Goal: Task Accomplishment & Management: Use online tool/utility

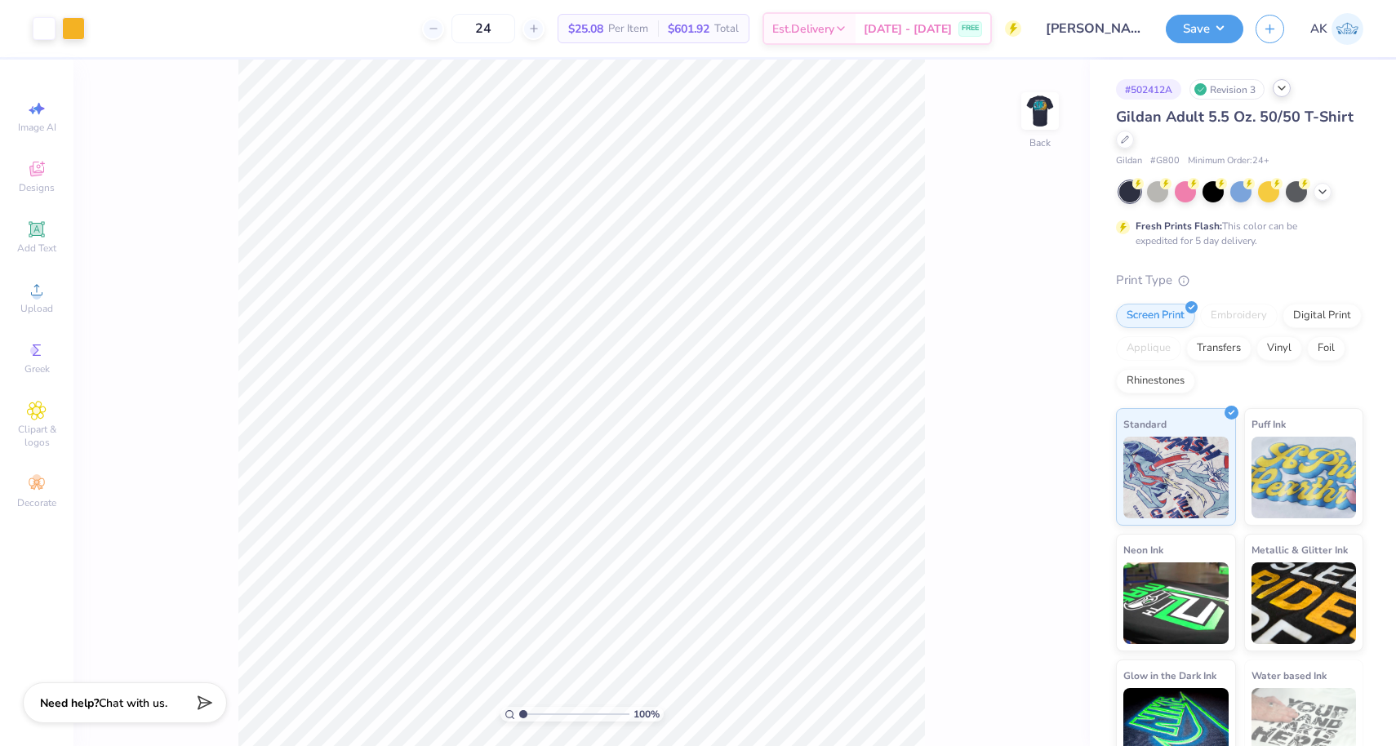
click at [1280, 92] on icon at bounding box center [1281, 88] width 13 height 13
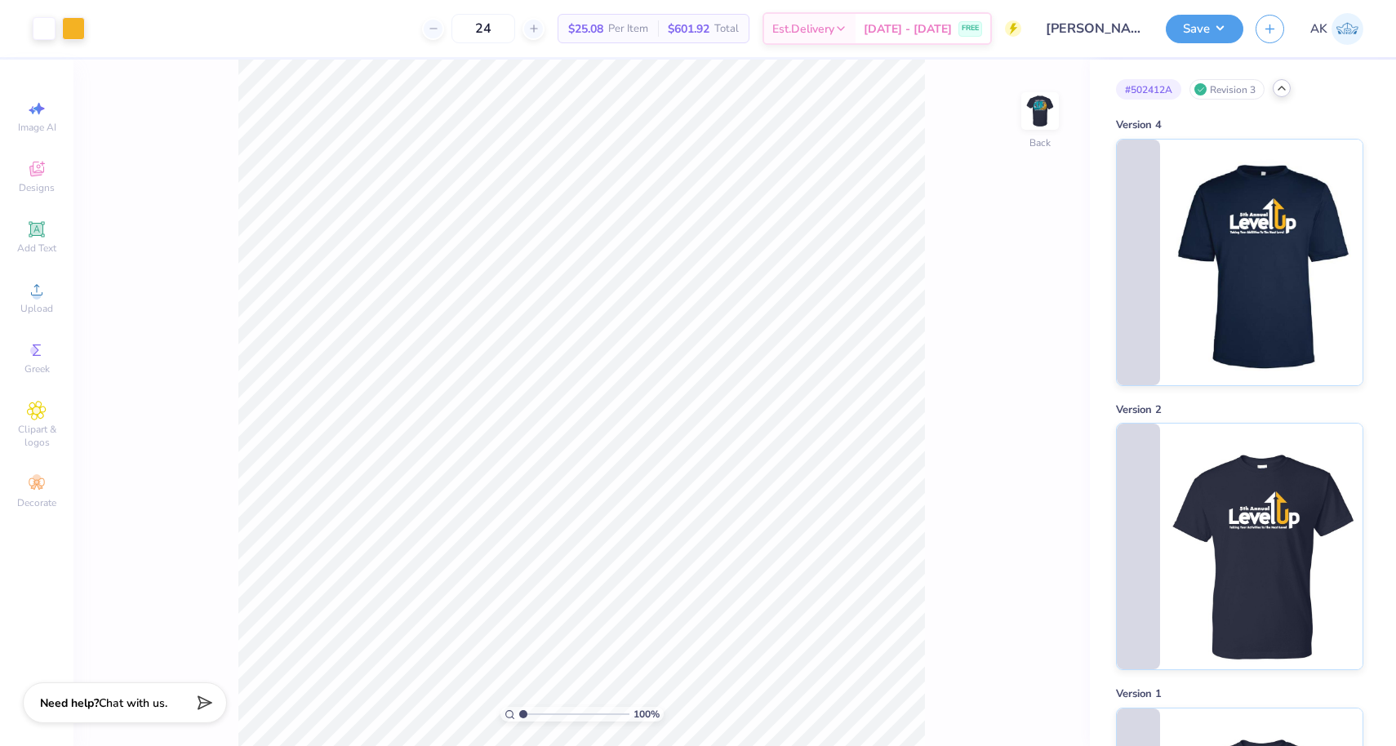
click at [1280, 92] on icon at bounding box center [1281, 88] width 13 height 13
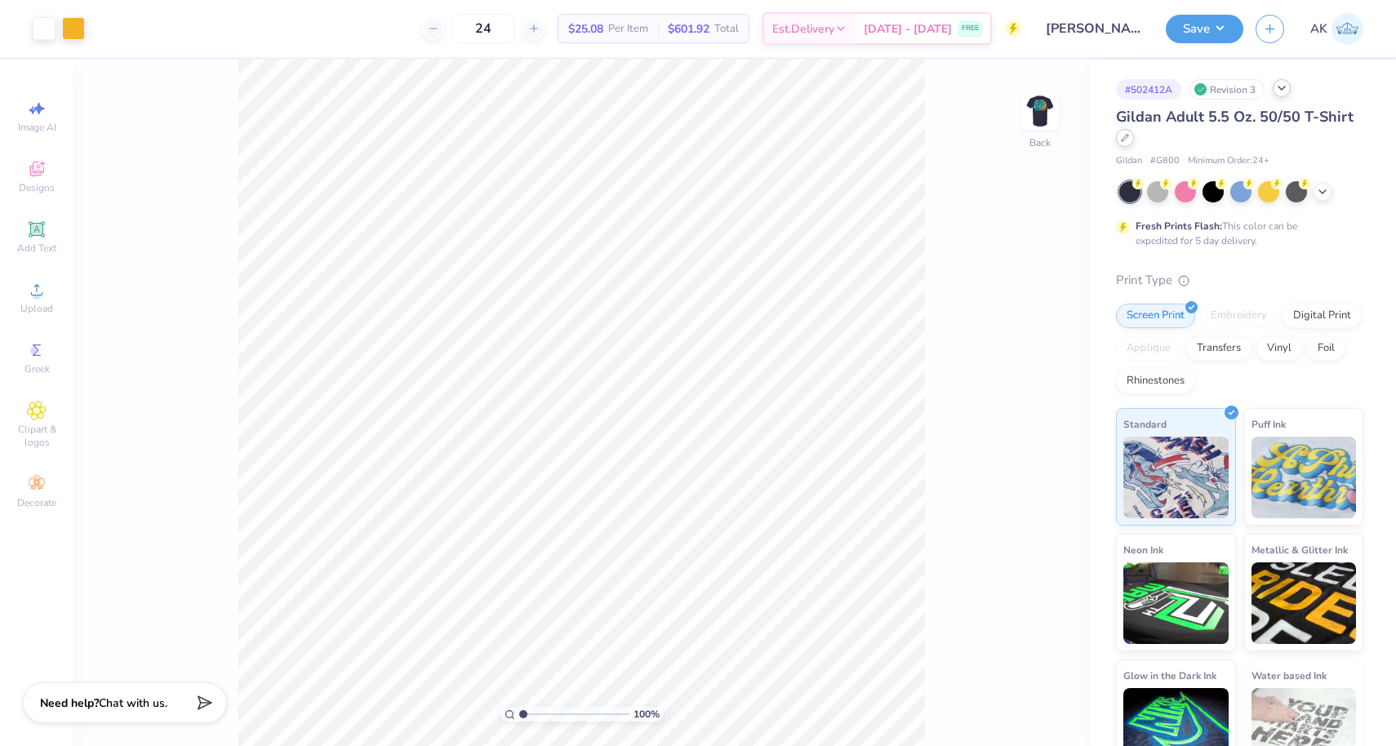
click at [1129, 137] on div at bounding box center [1125, 138] width 18 height 18
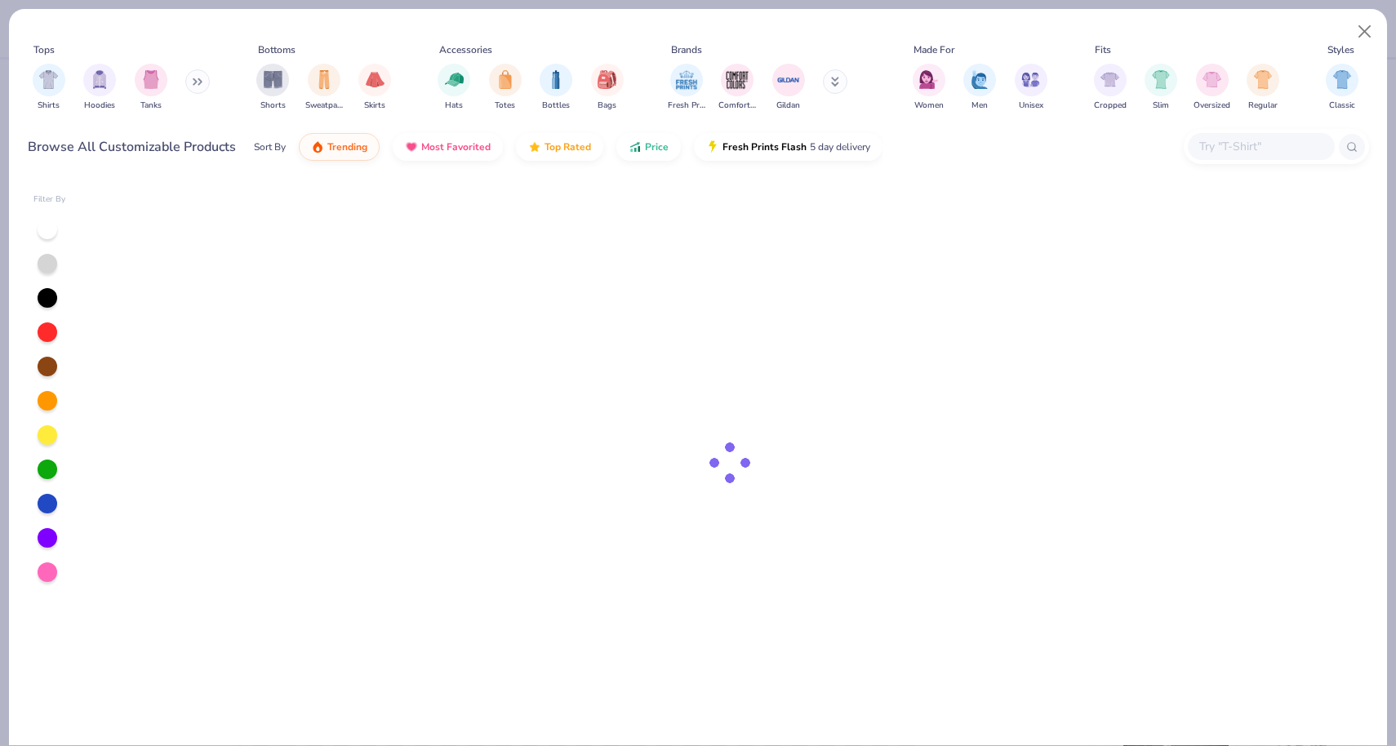
click at [1225, 148] on input "text" at bounding box center [1261, 146] width 126 height 19
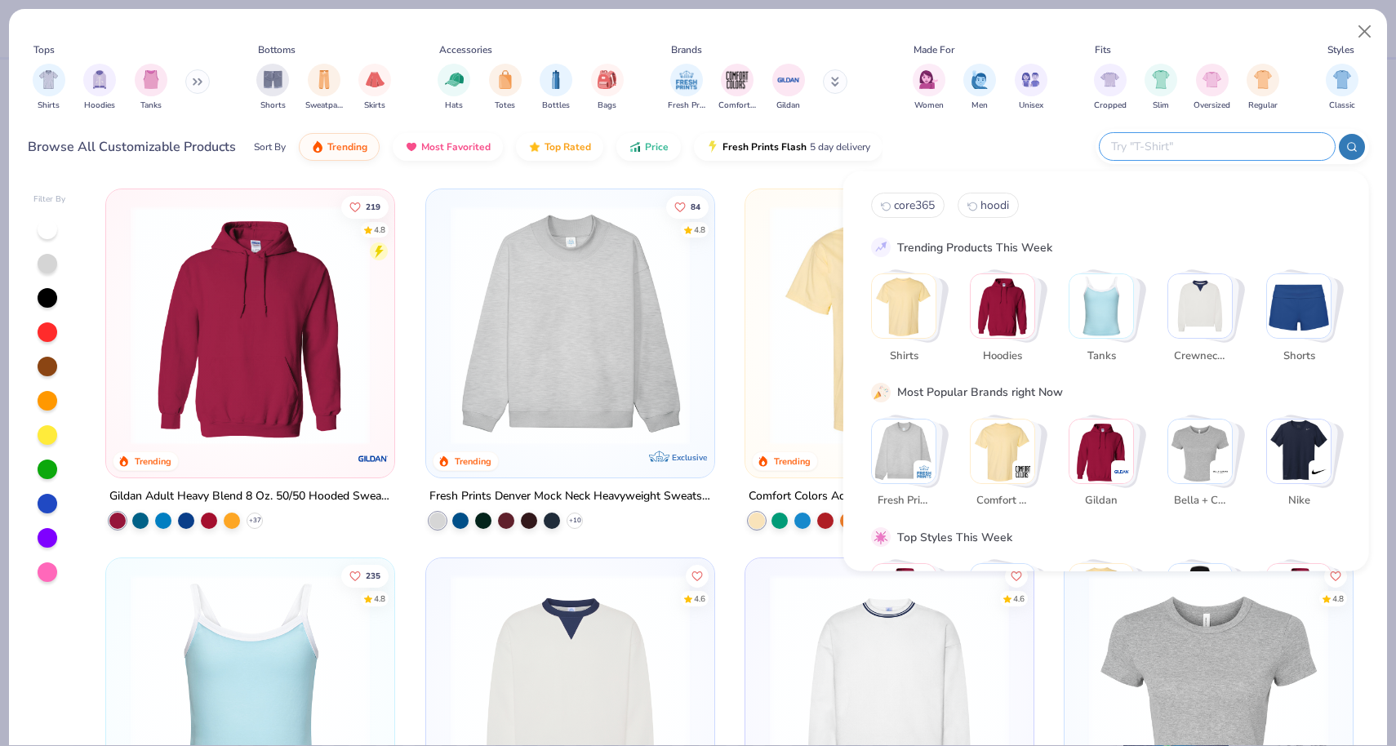
paste input "TT11"
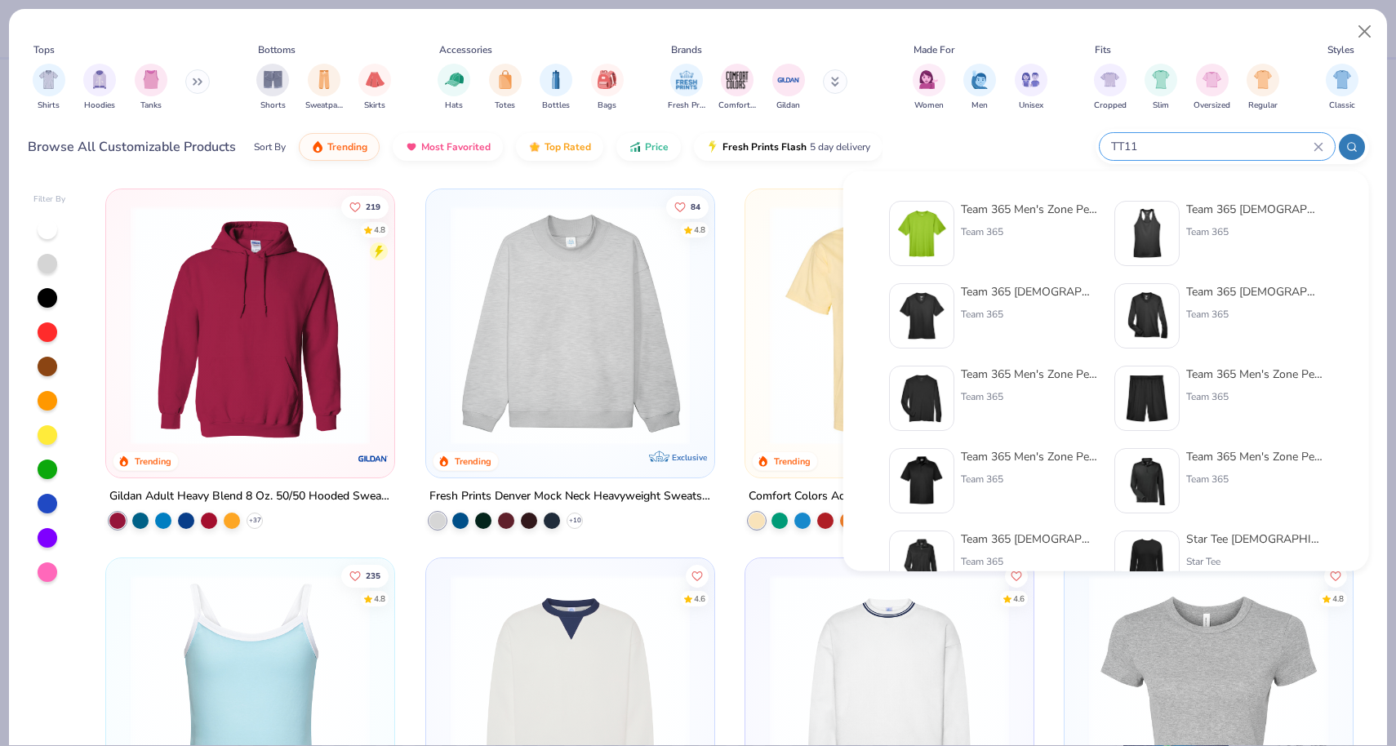
type input "TT11"
click at [1029, 247] on div "Team 365 Men's Zone Performance T-Shirt Team 365" at bounding box center [1029, 233] width 137 height 65
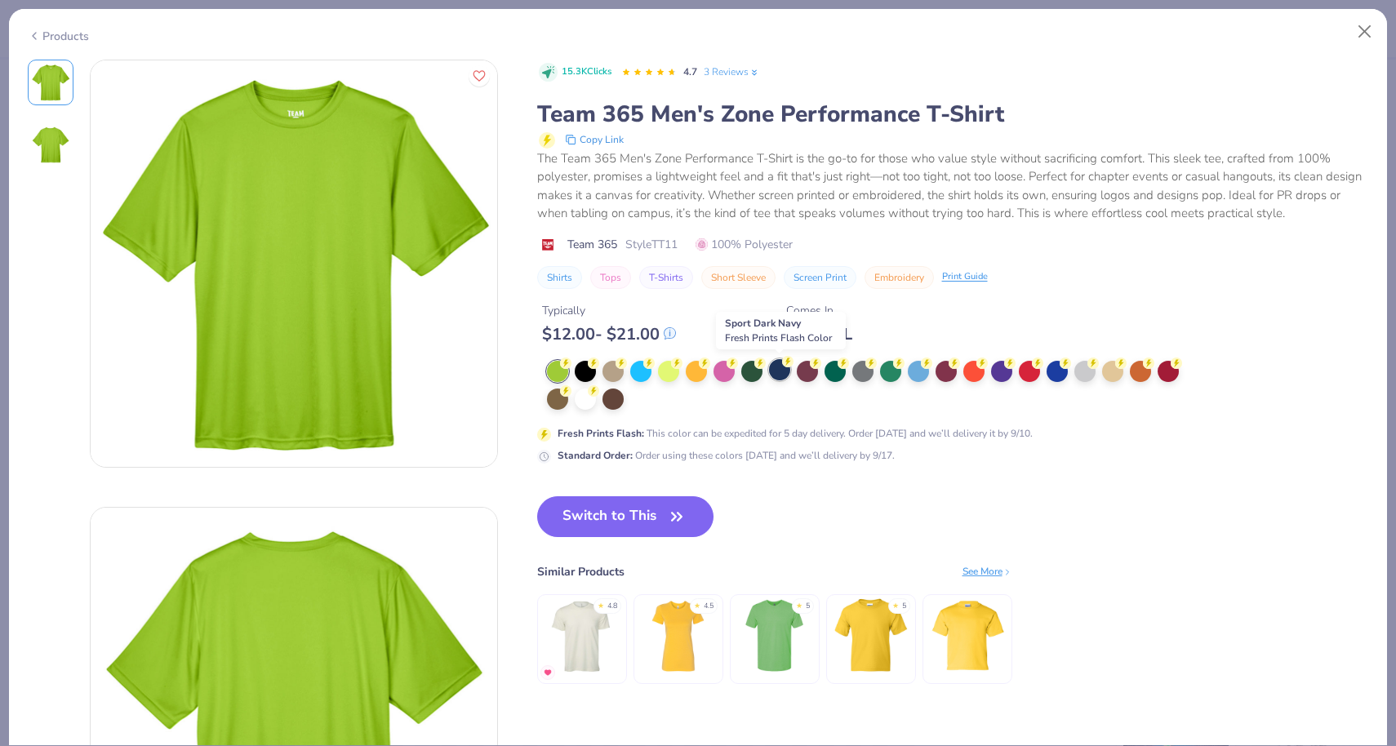
click at [778, 376] on div at bounding box center [779, 369] width 21 height 21
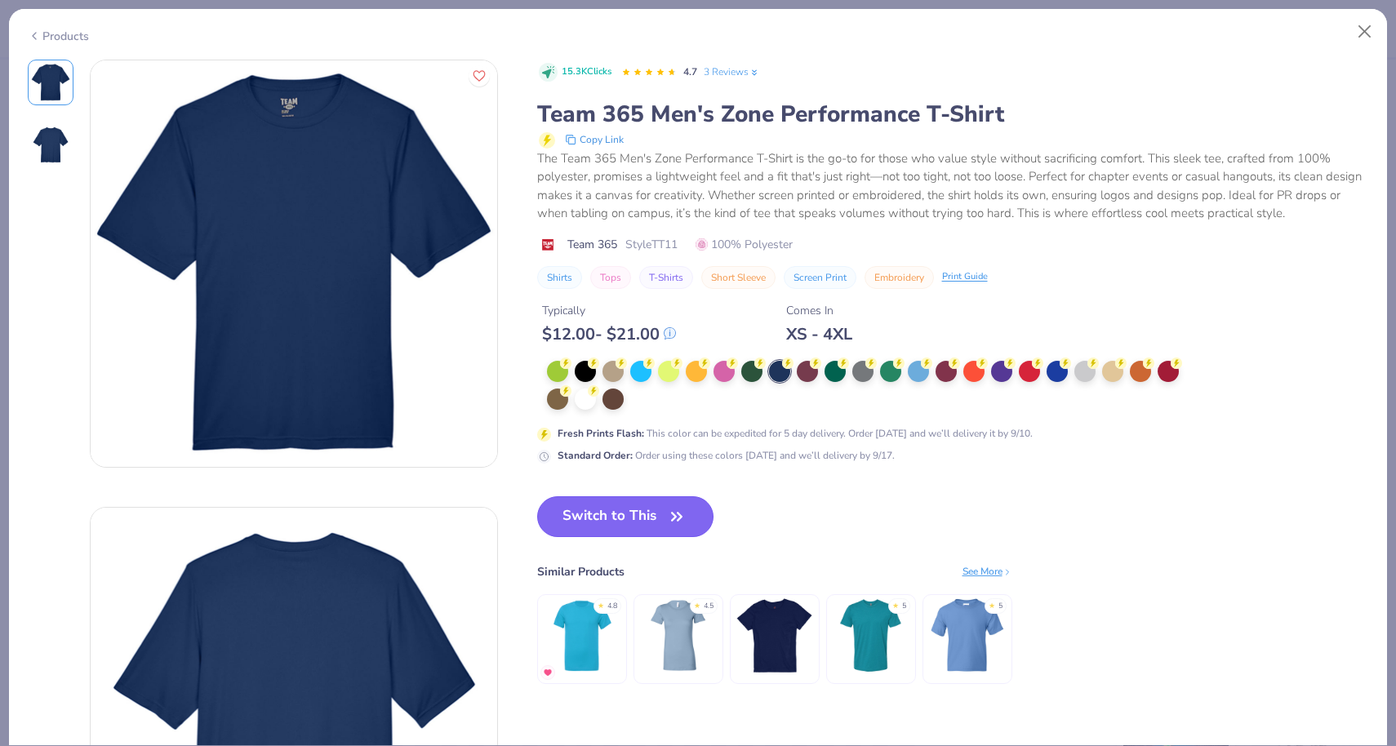
click at [602, 509] on button "Switch to This" at bounding box center [625, 516] width 177 height 41
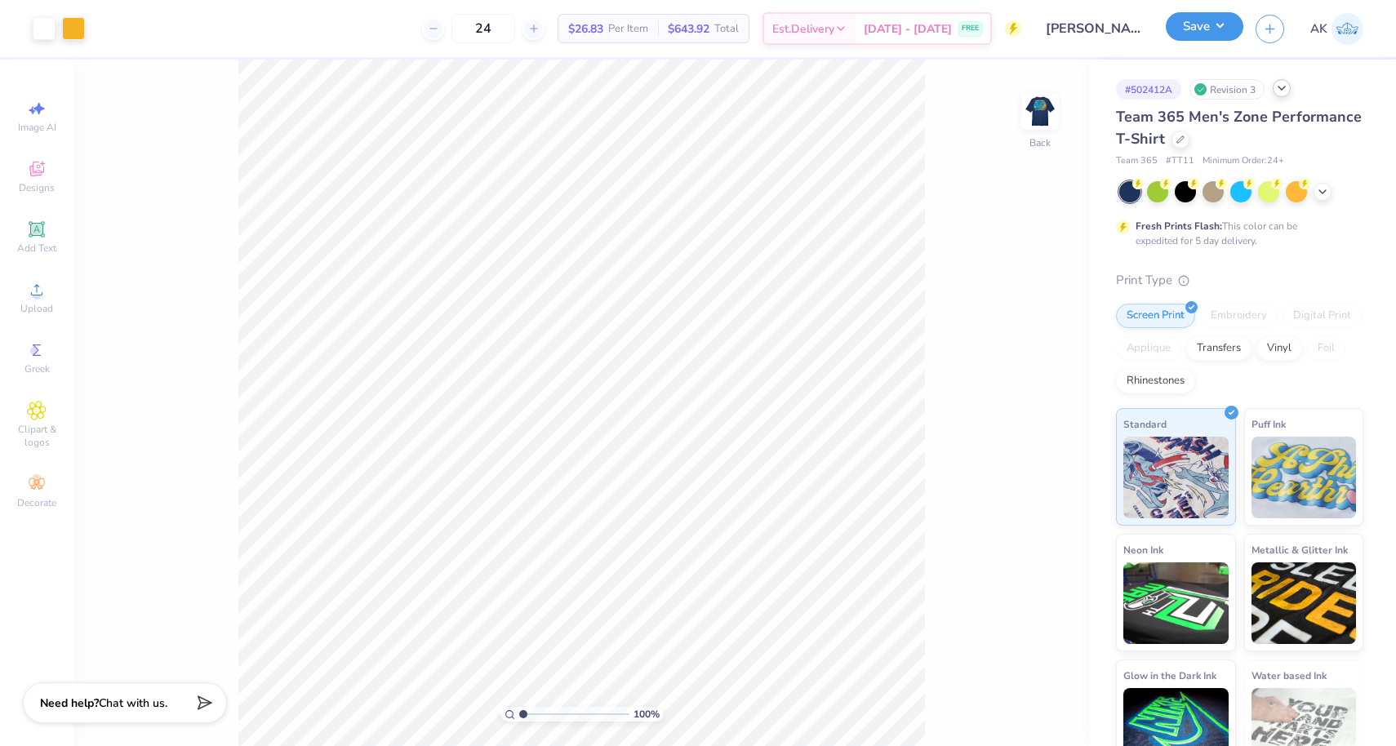
click at [1235, 26] on button "Save" at bounding box center [1205, 26] width 78 height 29
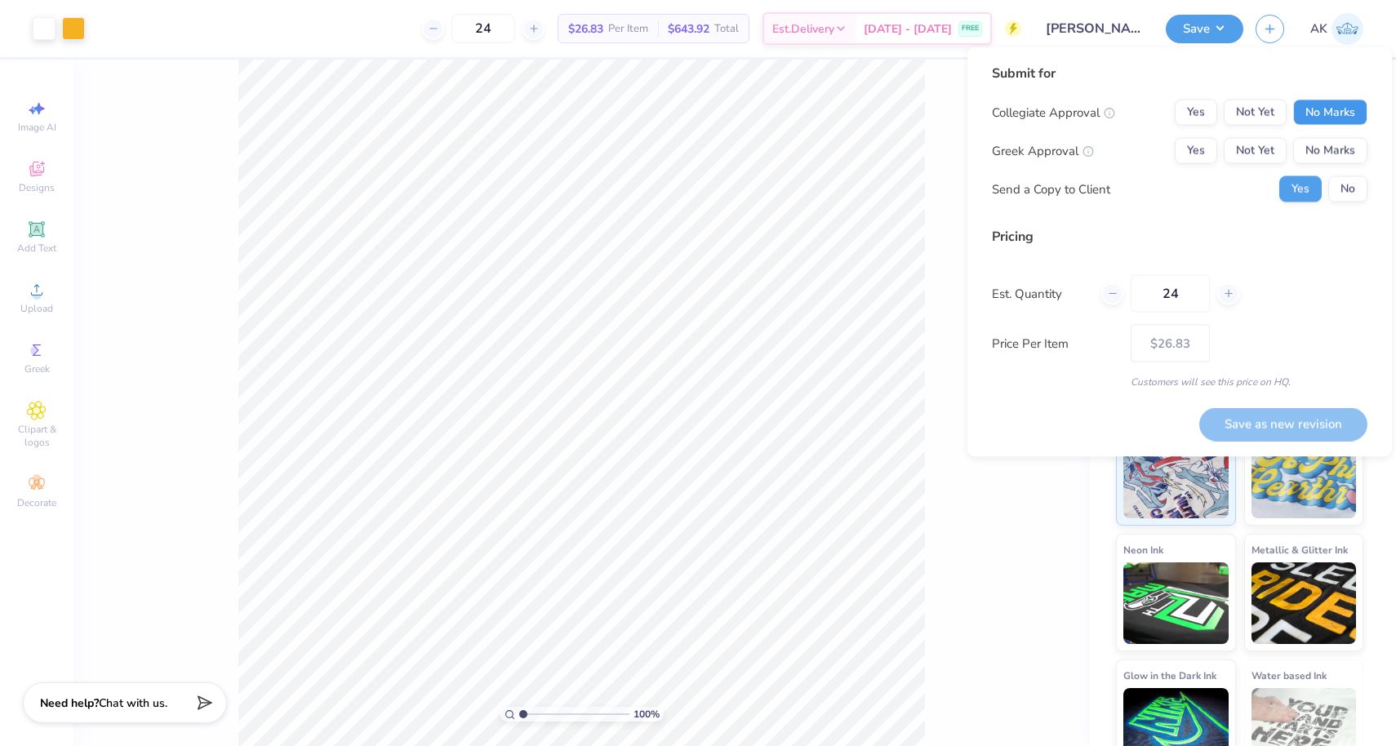
click at [1320, 115] on button "No Marks" at bounding box center [1330, 113] width 74 height 26
click at [1321, 139] on button "No Marks" at bounding box center [1330, 151] width 74 height 26
click at [1345, 193] on button "No" at bounding box center [1347, 189] width 39 height 26
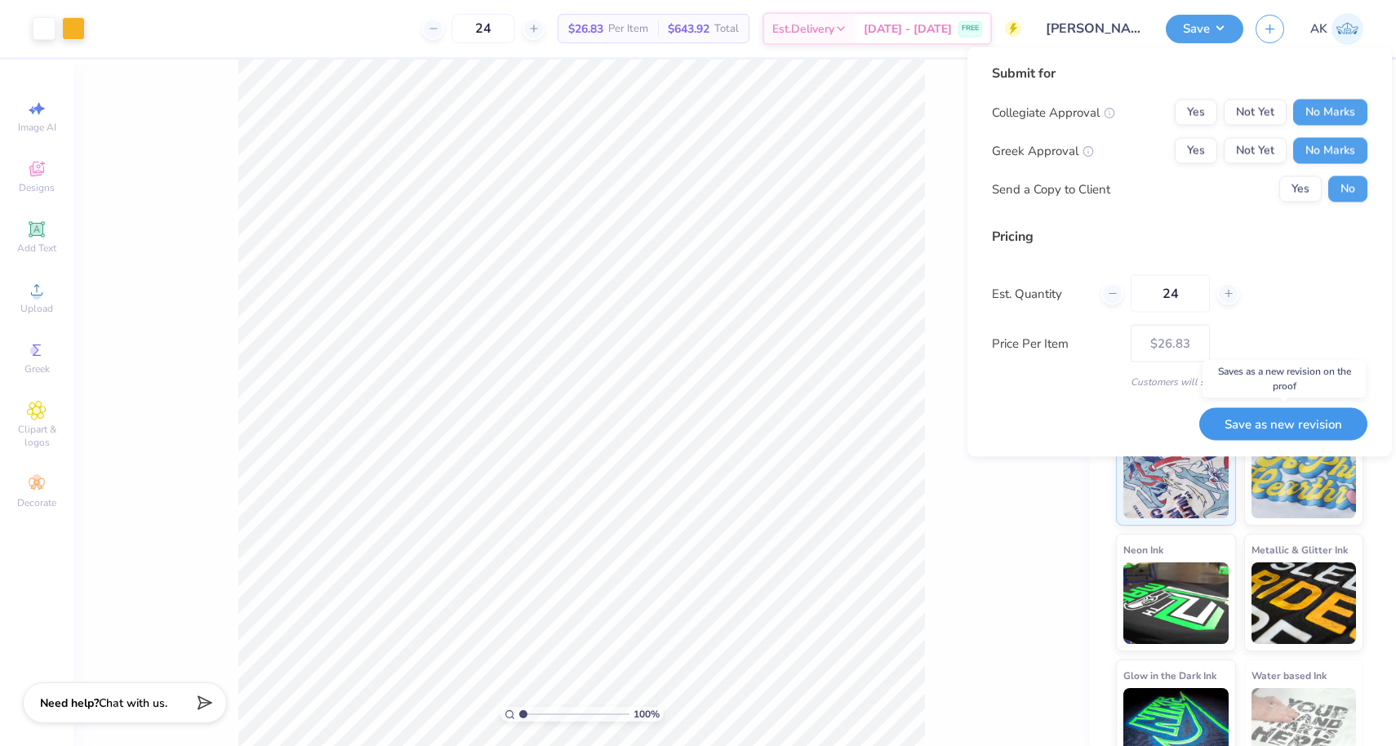
click at [1250, 419] on button "Save as new revision" at bounding box center [1283, 423] width 168 height 33
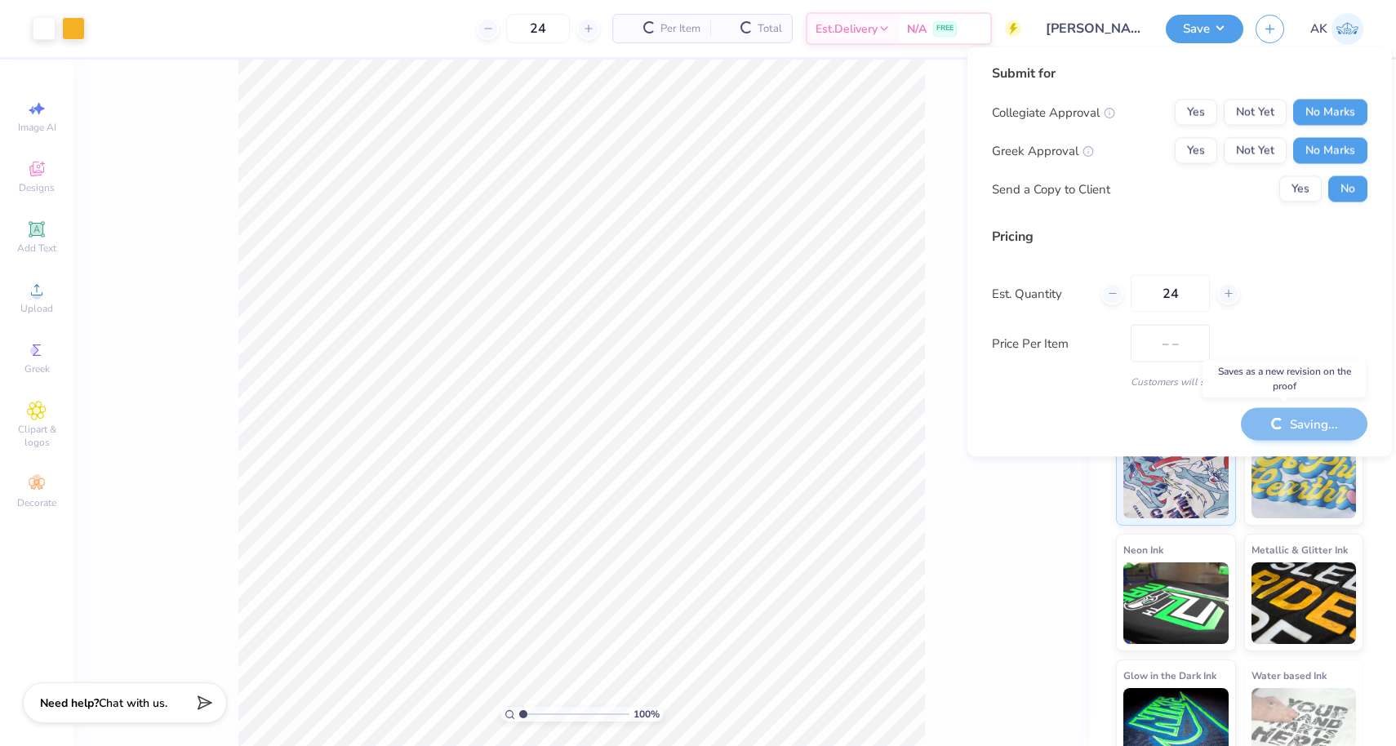
type input "$26.83"
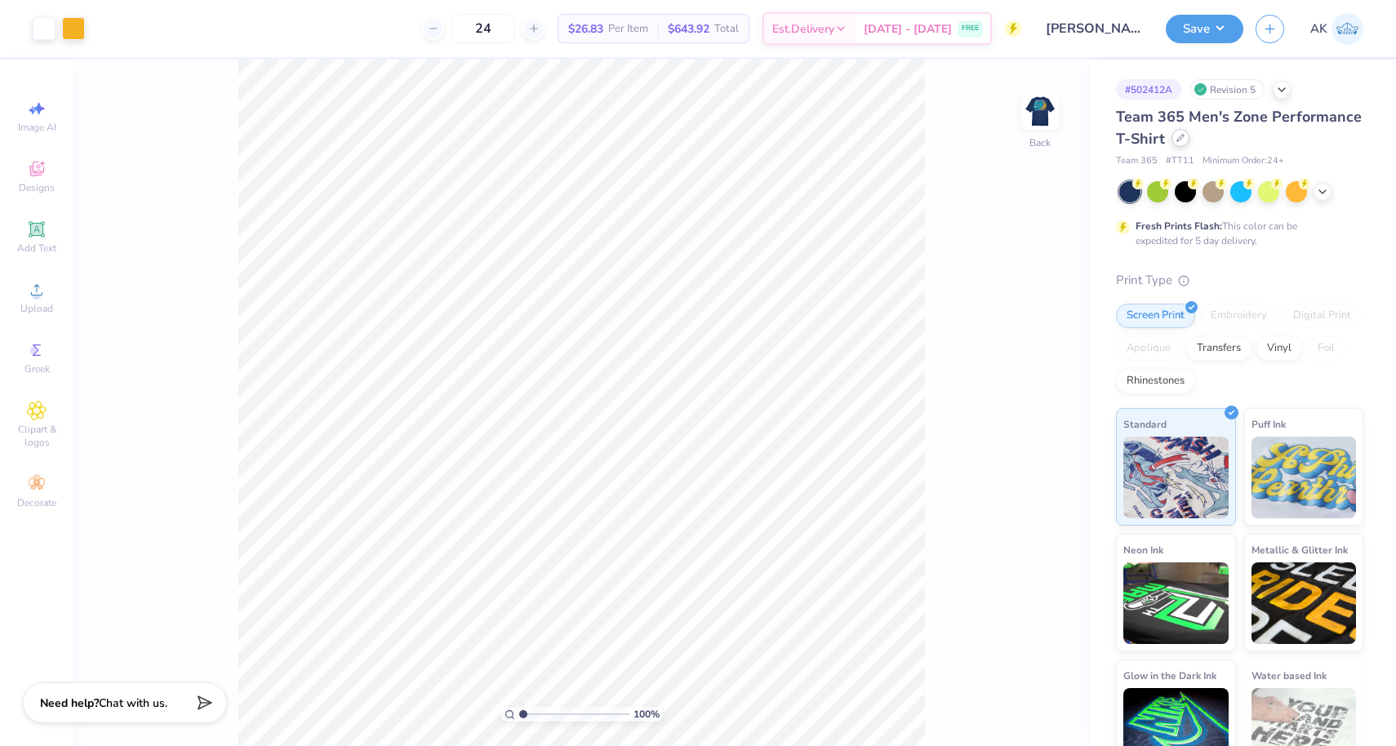
click at [1186, 133] on div at bounding box center [1180, 138] width 18 height 18
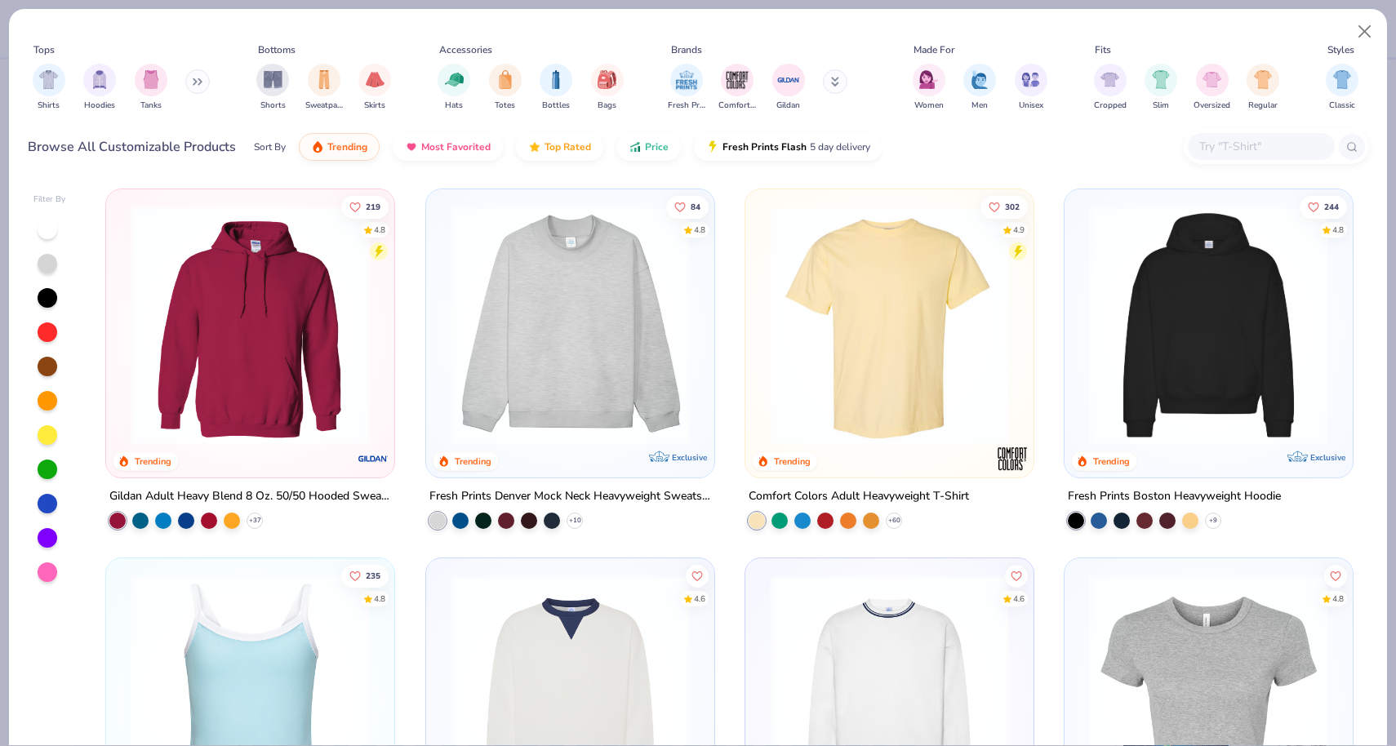
click at [1224, 140] on input "text" at bounding box center [1261, 146] width 126 height 19
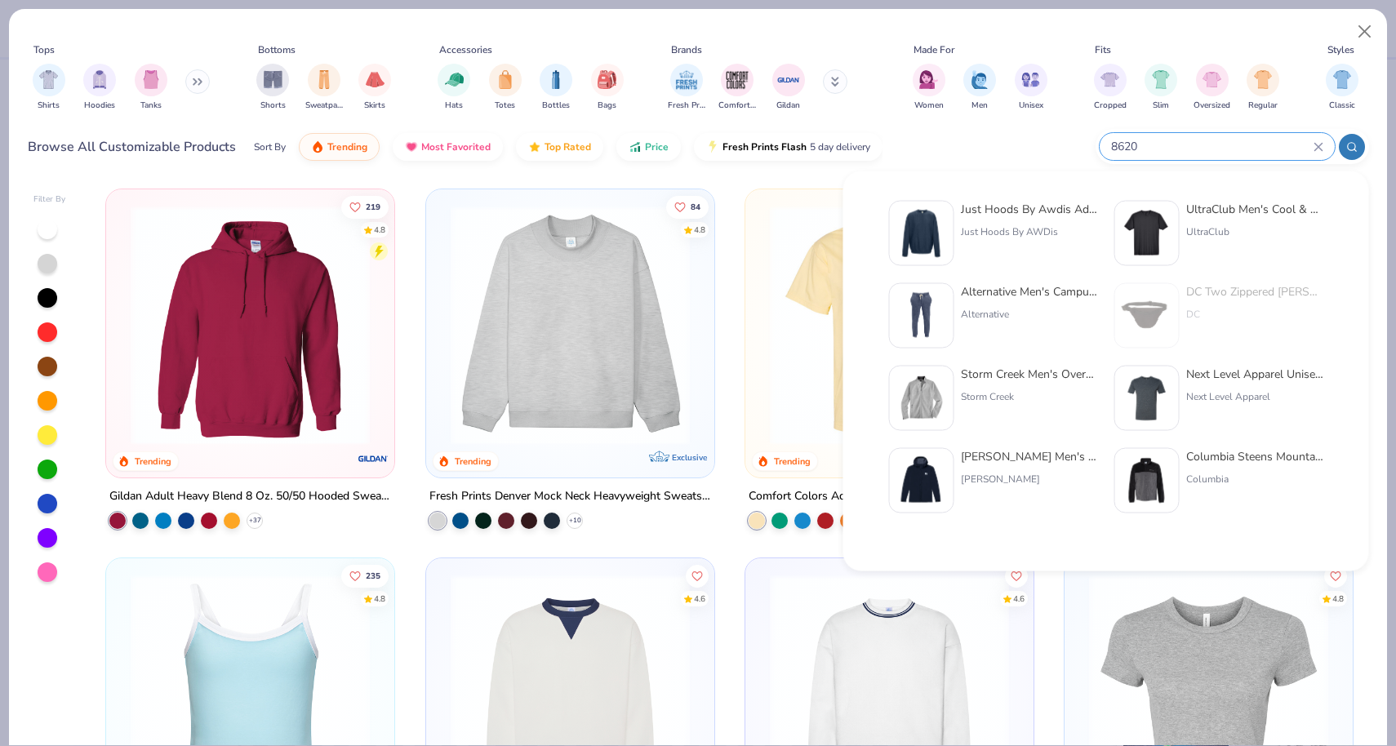
type input "8620"
click at [1150, 224] on img at bounding box center [1147, 233] width 51 height 51
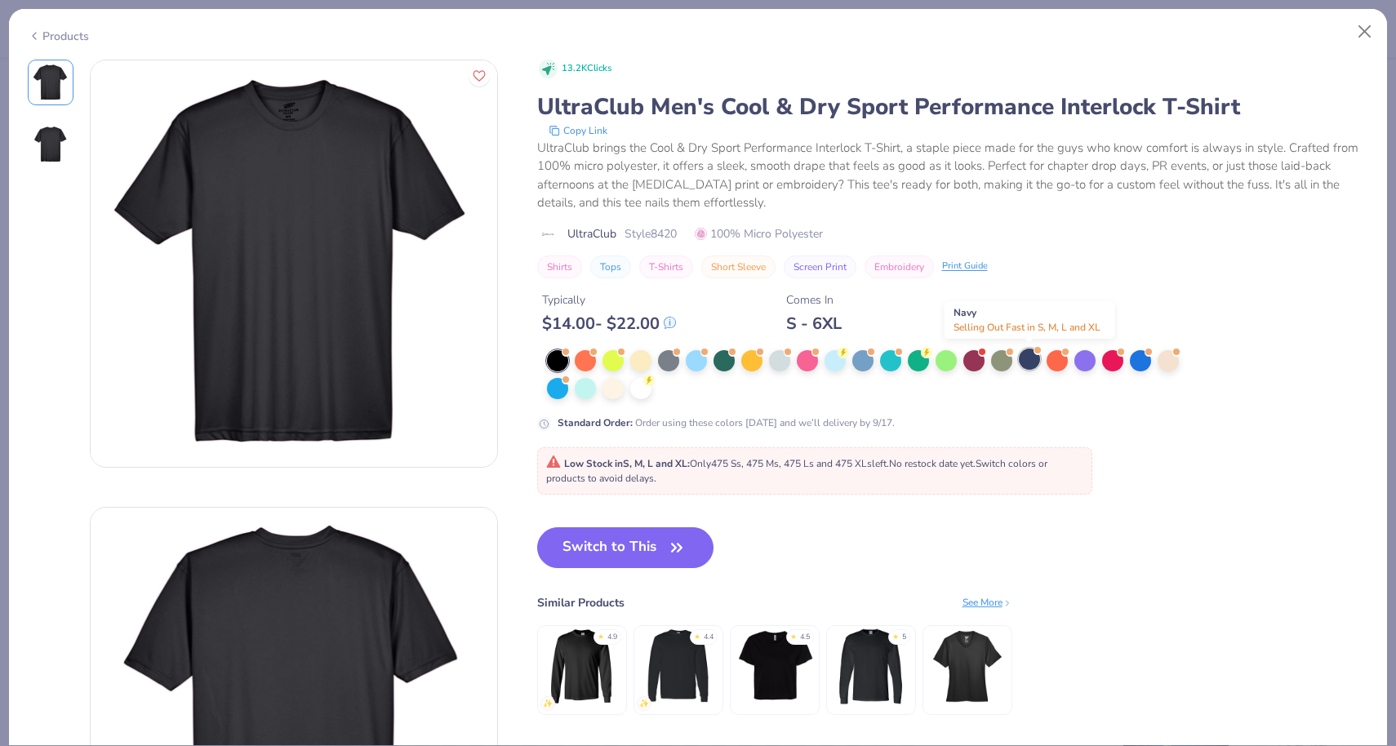
click at [1021, 358] on div at bounding box center [1029, 359] width 21 height 21
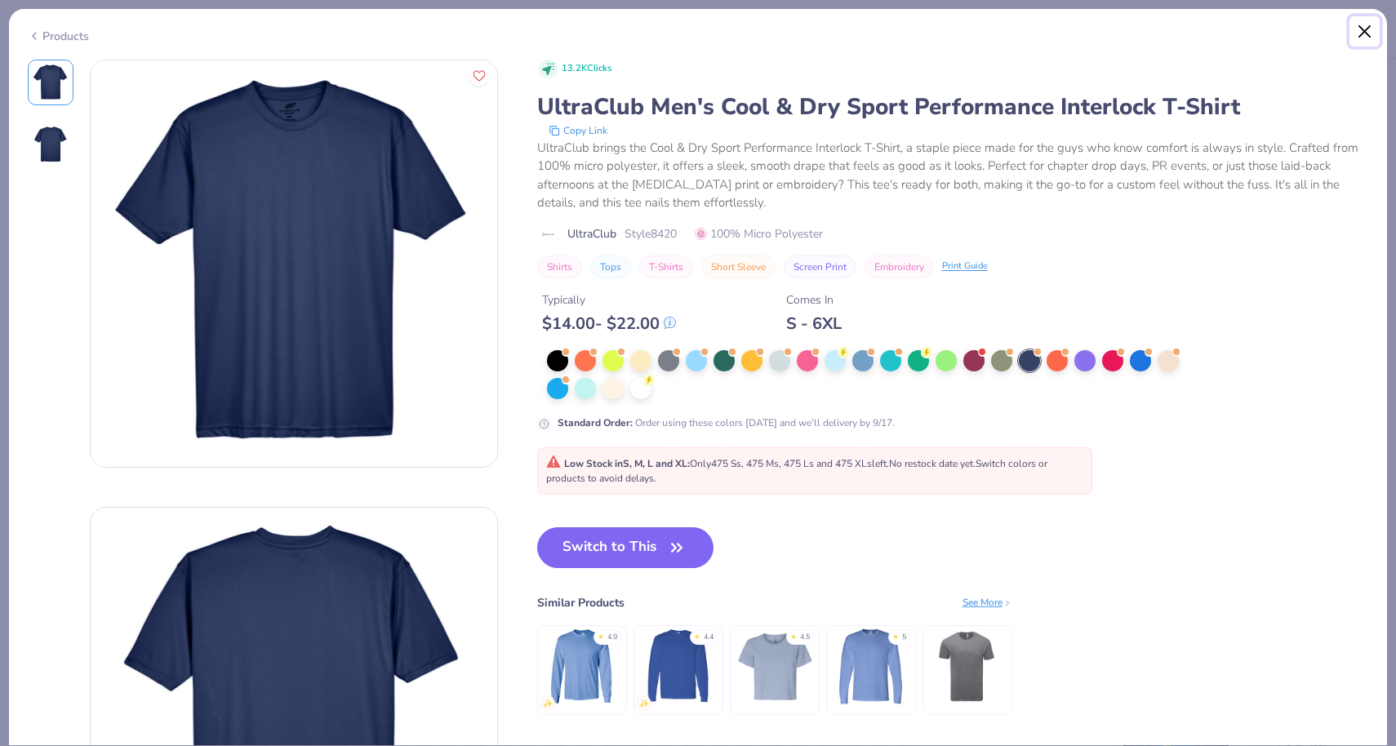
click at [1369, 23] on button "Close" at bounding box center [1364, 31] width 31 height 31
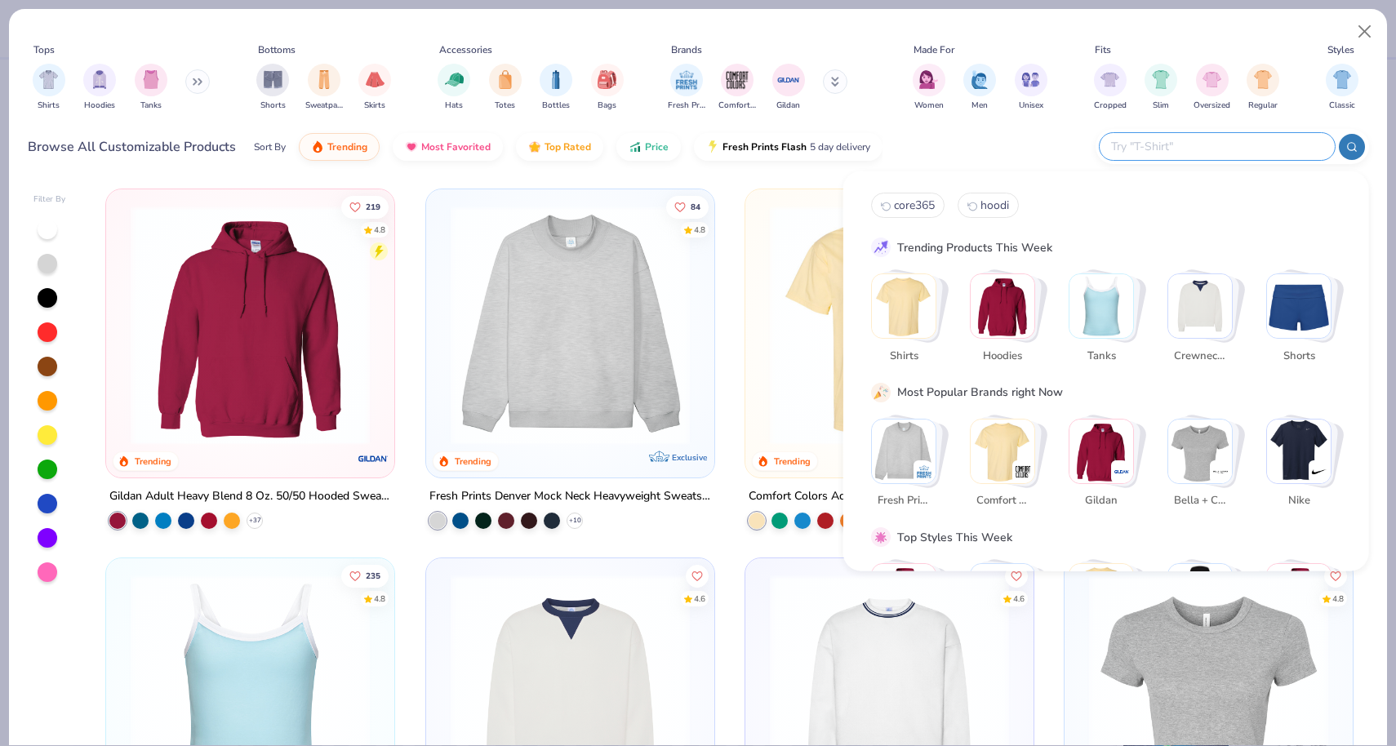
click at [1246, 138] on input "text" at bounding box center [1216, 146] width 214 height 19
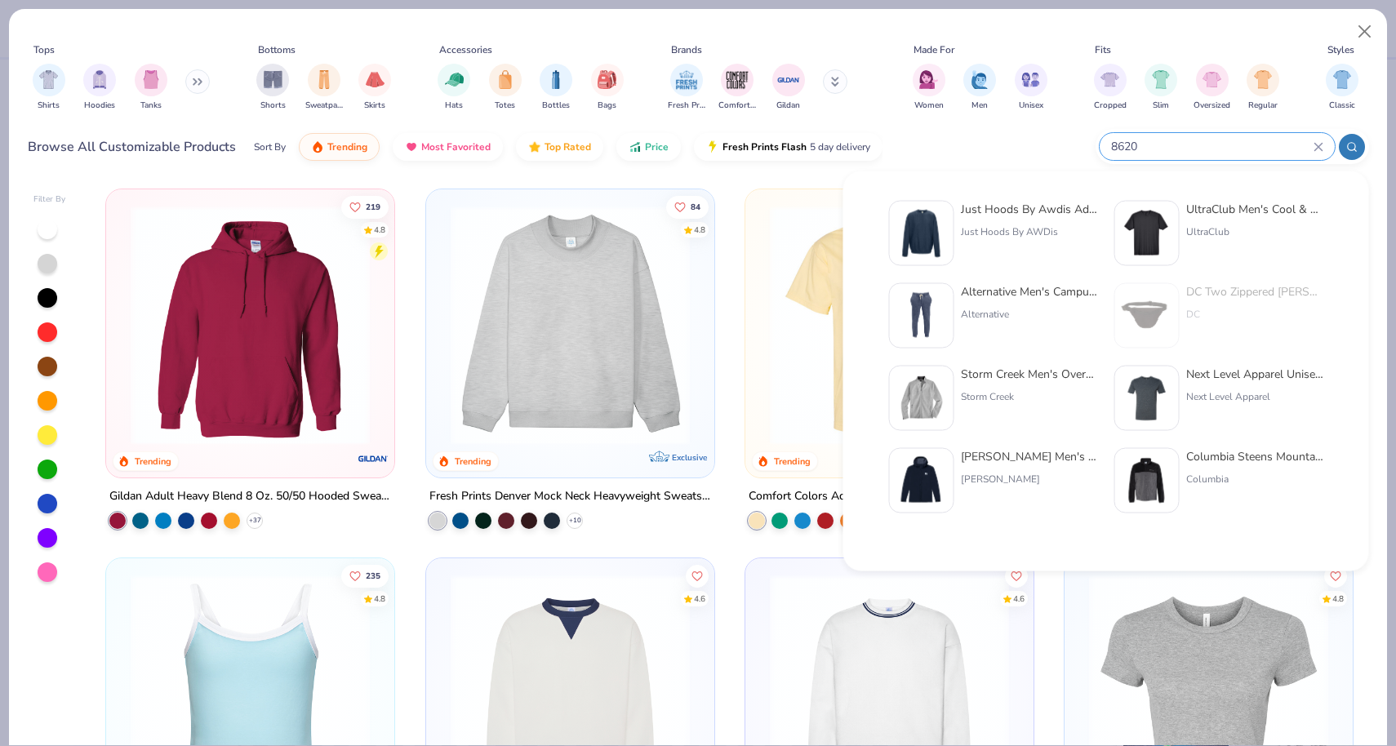
type input "8620"
click at [1220, 222] on div "UltraClub Men's Cool & Dry Sport Performance Interlock T-Shirt UltraClub" at bounding box center [1254, 233] width 137 height 65
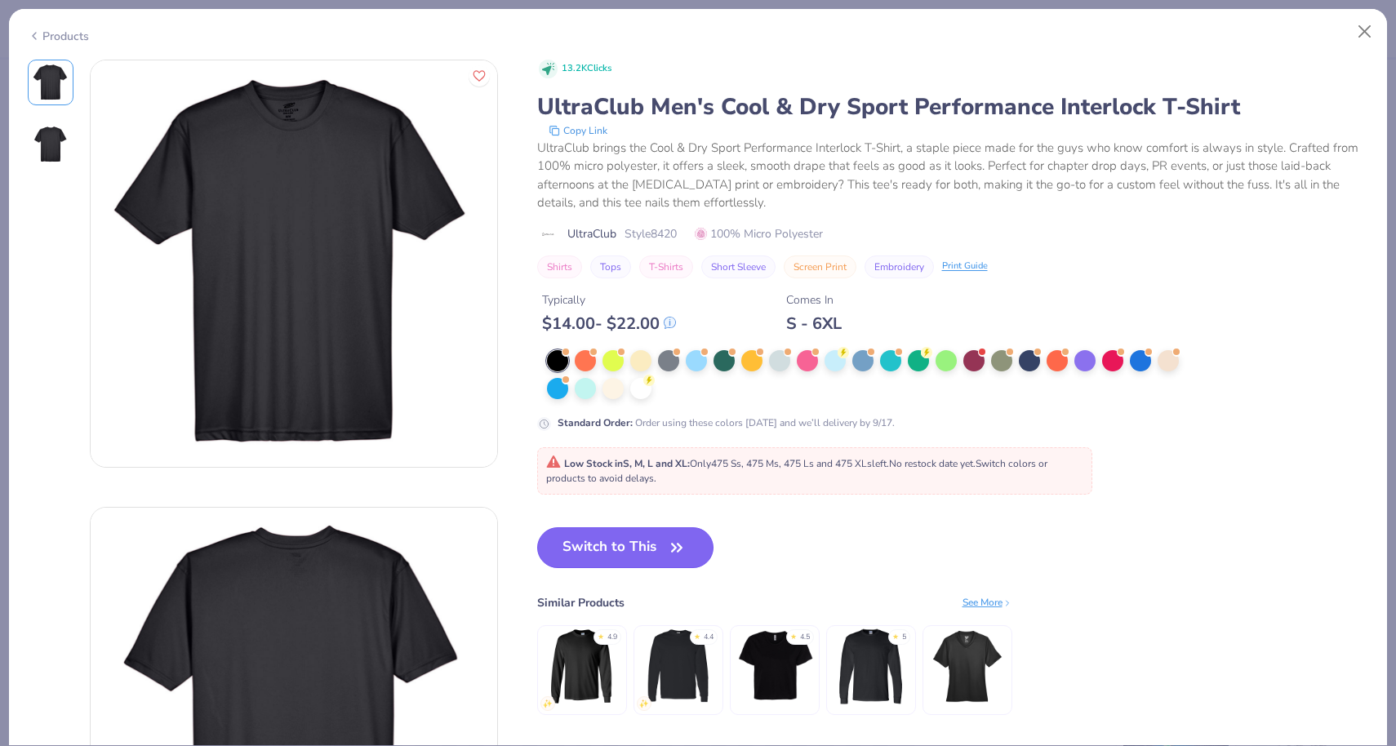
click at [583, 547] on button "Switch to This" at bounding box center [625, 547] width 177 height 41
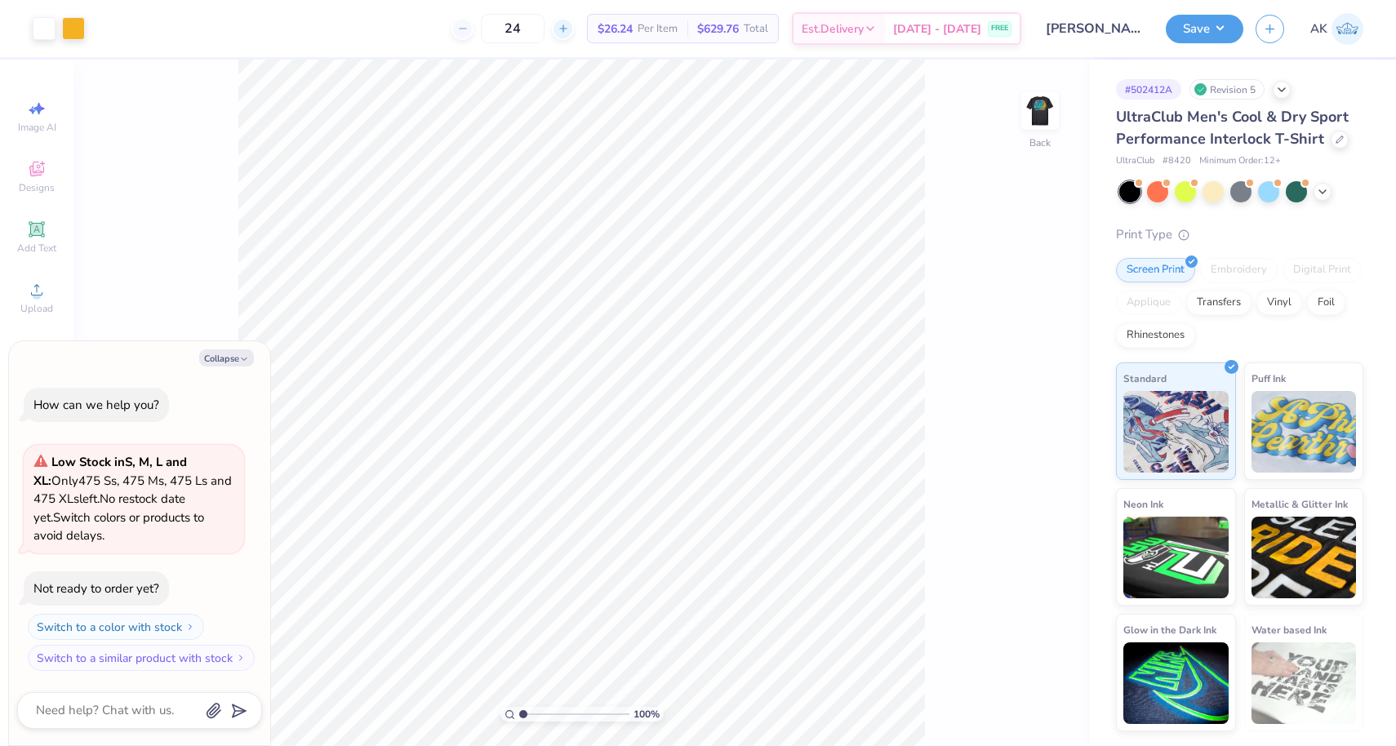
click at [574, 29] on div at bounding box center [563, 29] width 22 height 22
type input "25"
click at [544, 20] on input "25" at bounding box center [513, 28] width 64 height 29
click at [1336, 139] on icon at bounding box center [1340, 138] width 8 height 8
type textarea "x"
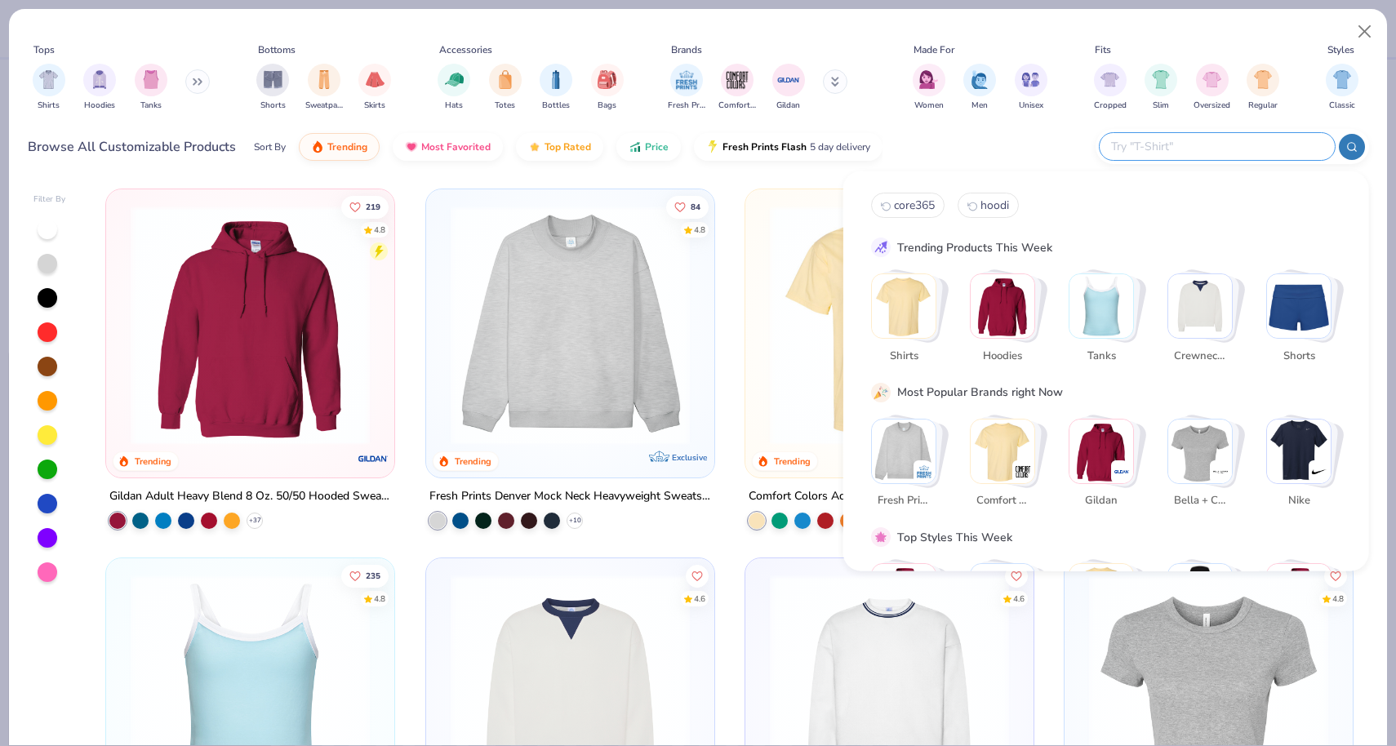
click at [1278, 144] on input "text" at bounding box center [1216, 146] width 214 height 19
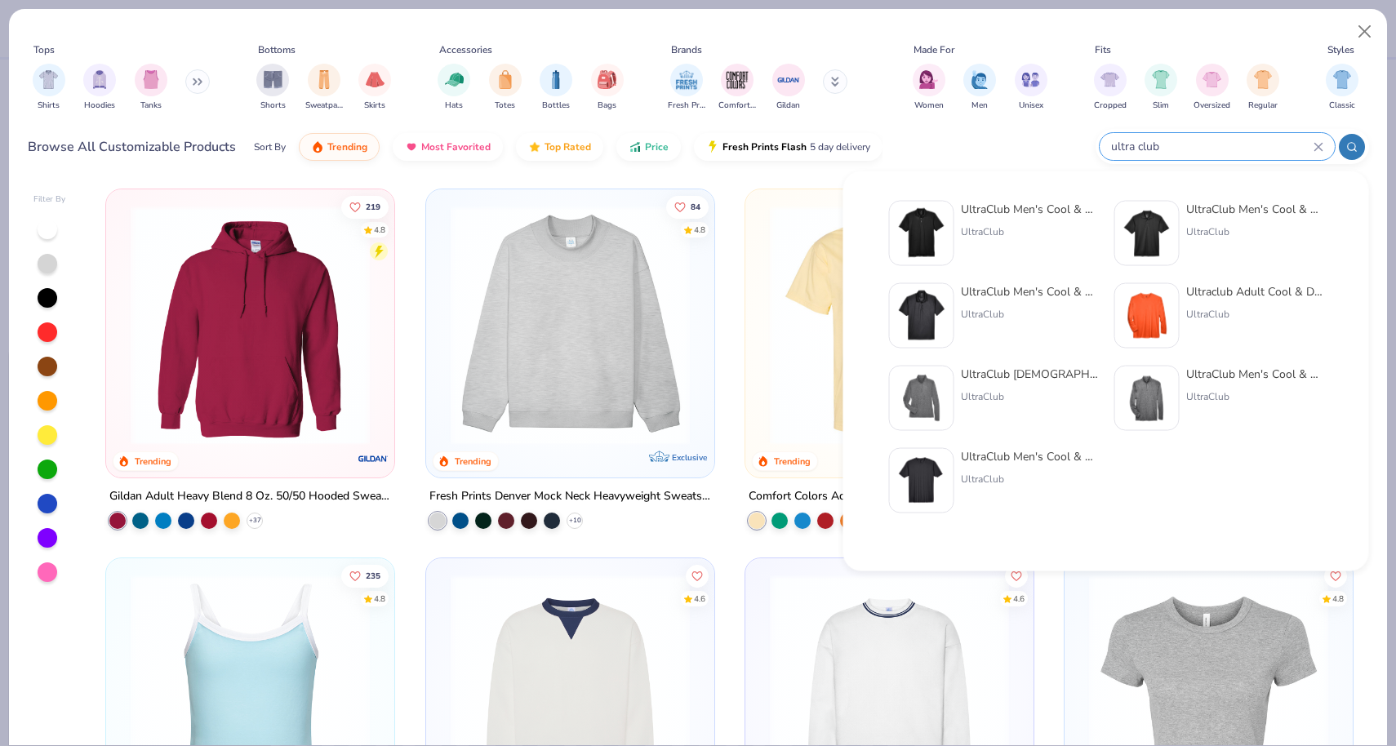
type input "ultra club"
click at [972, 463] on div "UltraClub Men's Cool & Dry Sport Performance Interlock T-Shirt" at bounding box center [1029, 456] width 137 height 17
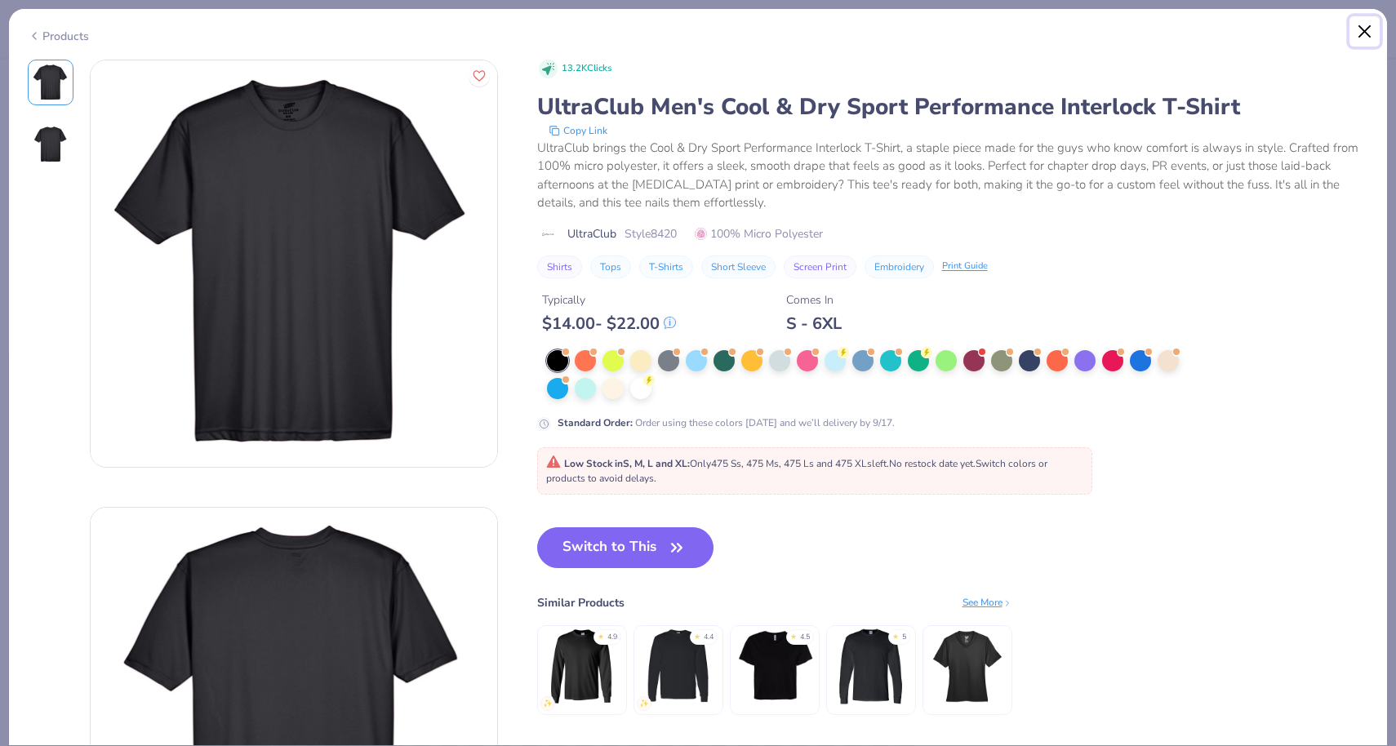
click at [1365, 33] on button "Close" at bounding box center [1364, 31] width 31 height 31
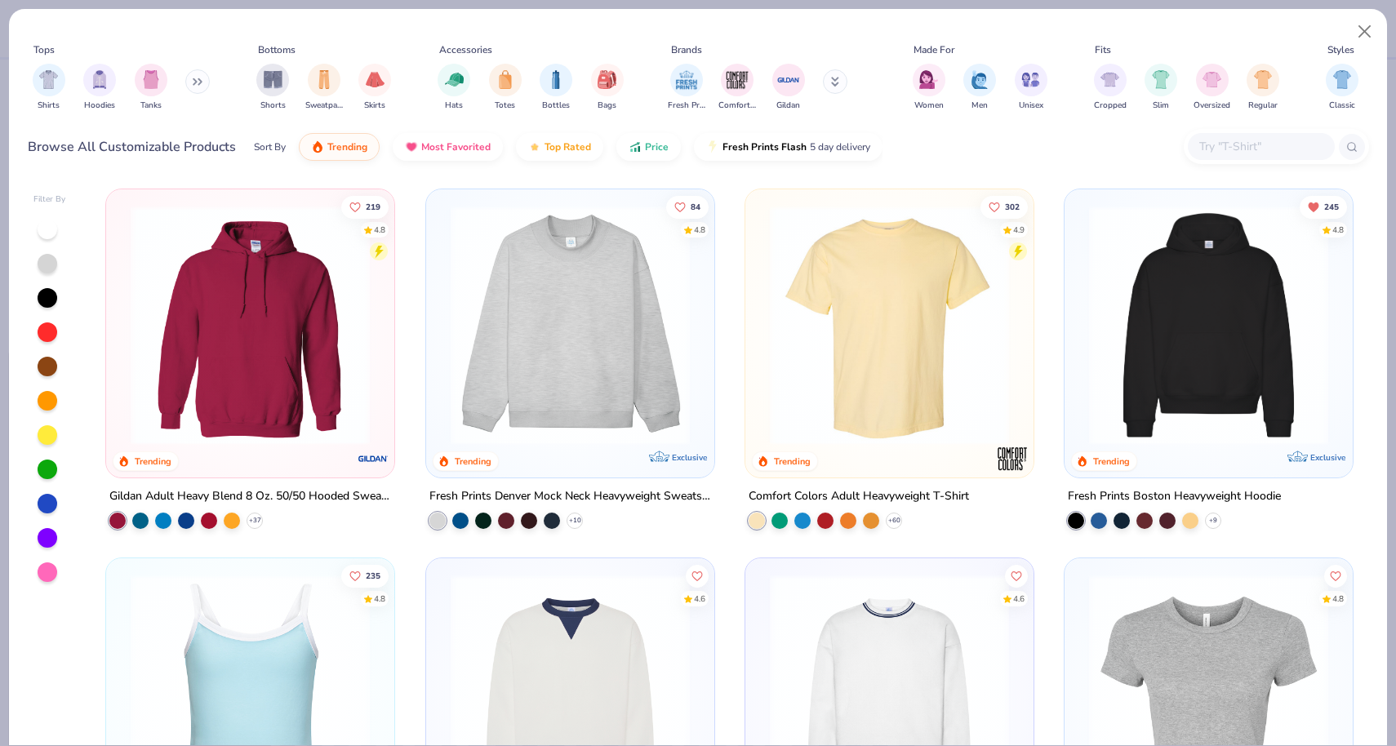
type textarea "x"
